Goal: Transaction & Acquisition: Purchase product/service

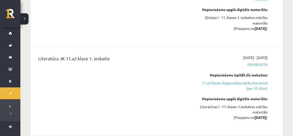
scroll to position [460, 0]
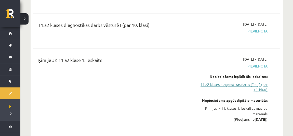
click at [250, 82] on link "11.a2 klases diagnostikas darbs ķīmijā (par 10. klasi)" at bounding box center [231, 87] width 71 height 11
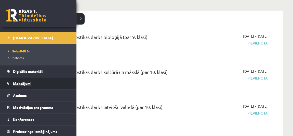
scroll to position [690, 0]
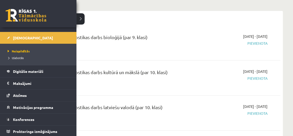
click at [10, 20] on link at bounding box center [26, 15] width 41 height 13
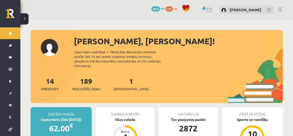
scroll to position [35, 0]
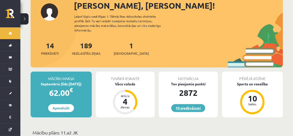
click at [190, 104] on link "10 piedāvājumi" at bounding box center [188, 108] width 34 height 8
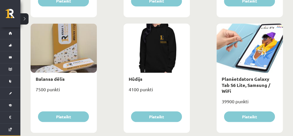
scroll to position [406, 0]
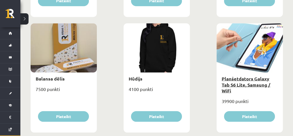
click at [222, 76] on link "Planšetdators Galaxy Tab S6 Lite, Samsung / WiFi" at bounding box center [246, 84] width 49 height 18
type input "*"
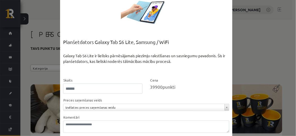
scroll to position [28, 0]
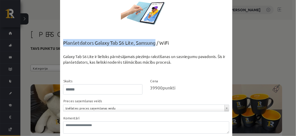
drag, startPoint x: 59, startPoint y: 39, endPoint x: 155, endPoint y: 47, distance: 95.8
click at [155, 47] on div "**********" at bounding box center [146, 68] width 172 height 182
copy div "Planšetdators Galaxy Tab S6 Lite, Samsung"
